Goal: Find specific page/section: Find specific page/section

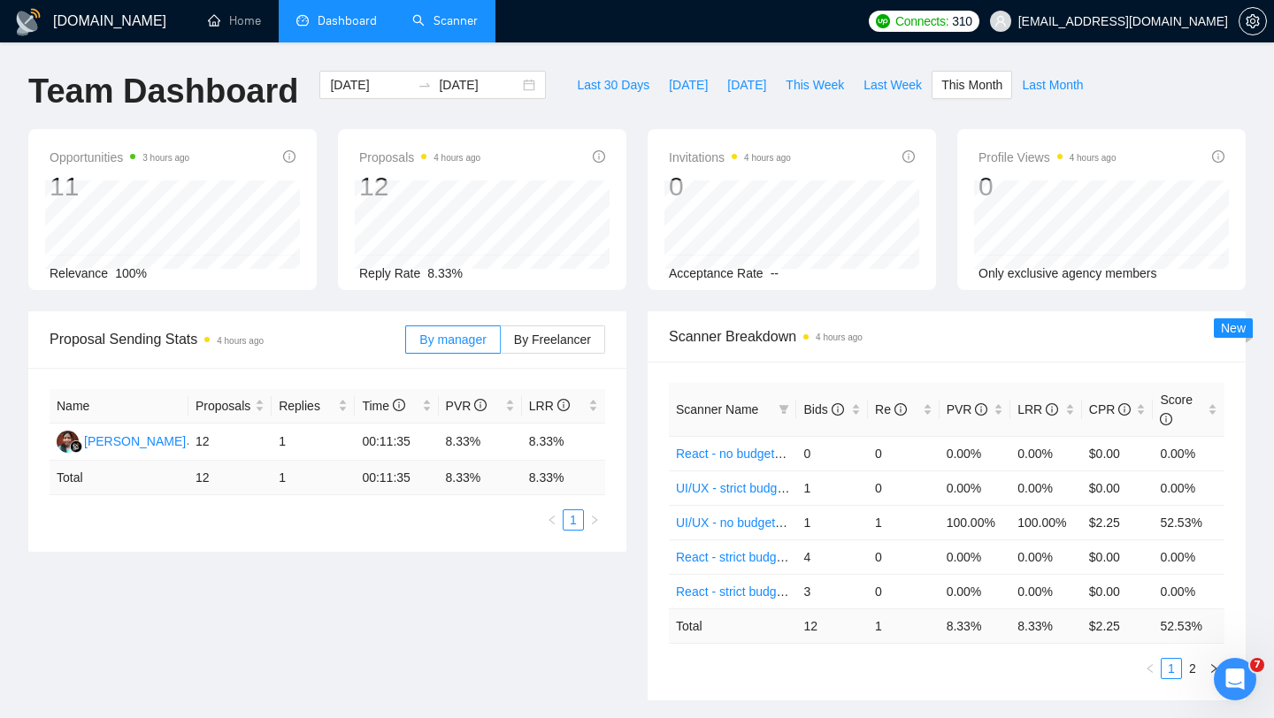
click at [456, 23] on link "Scanner" at bounding box center [444, 20] width 65 height 15
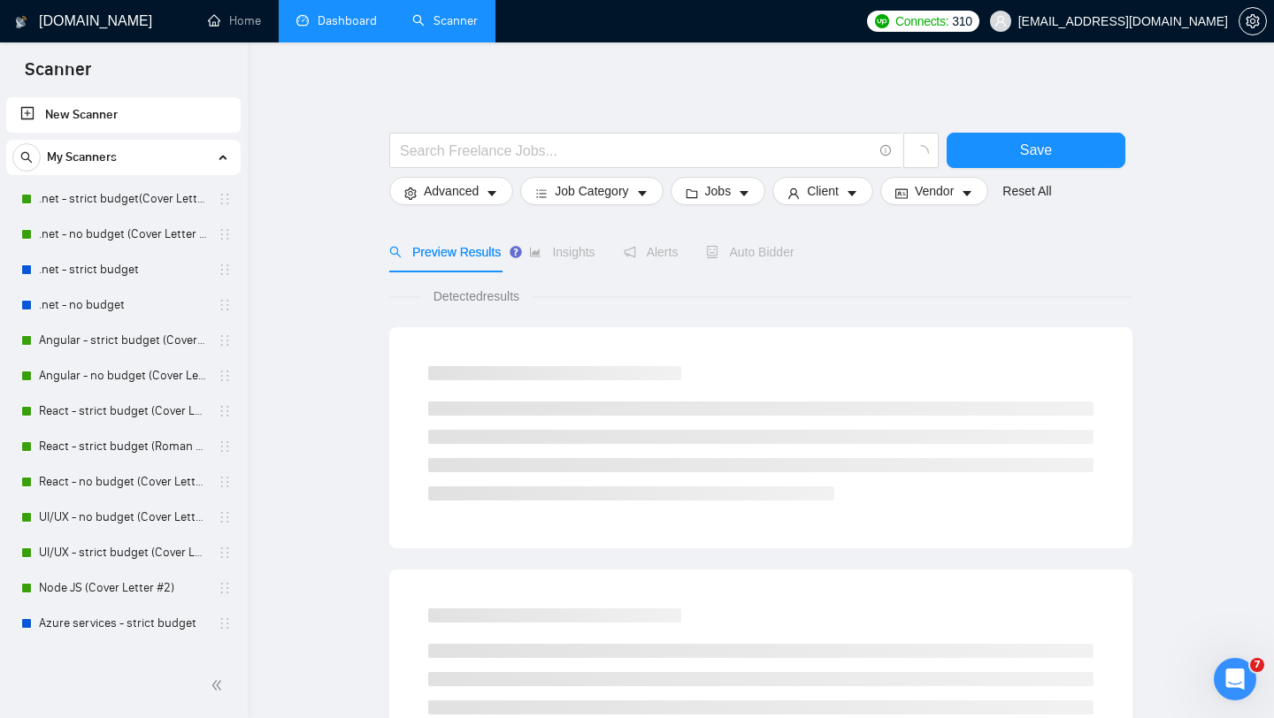
click at [326, 25] on link "Dashboard" at bounding box center [336, 20] width 81 height 15
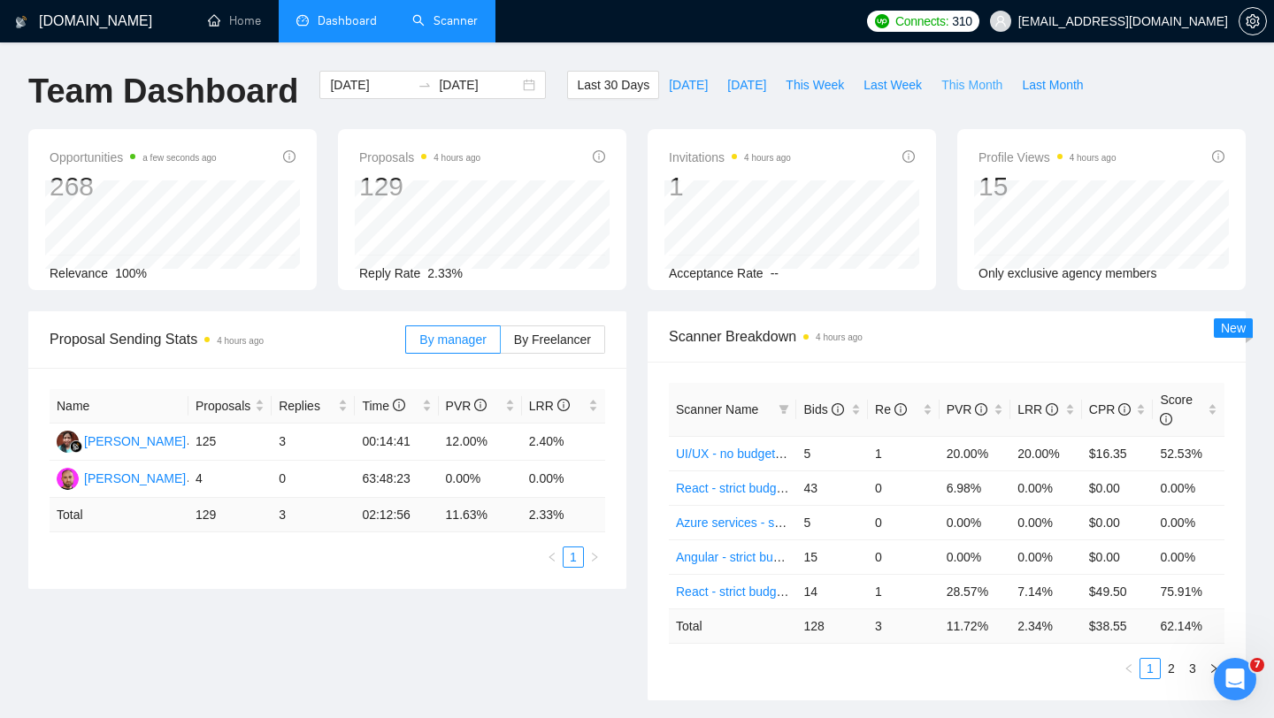
click at [971, 91] on span "This Month" at bounding box center [971, 84] width 61 height 19
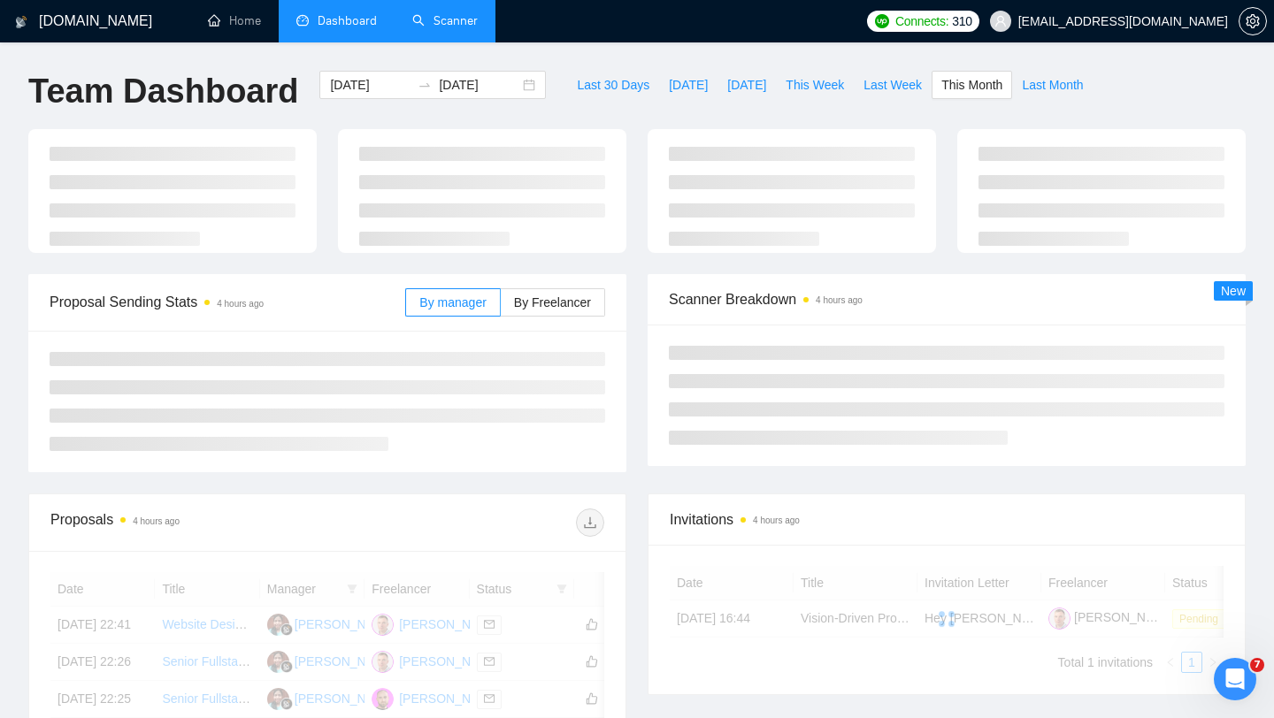
type input "[DATE]"
